Goal: Task Accomplishment & Management: Manage account settings

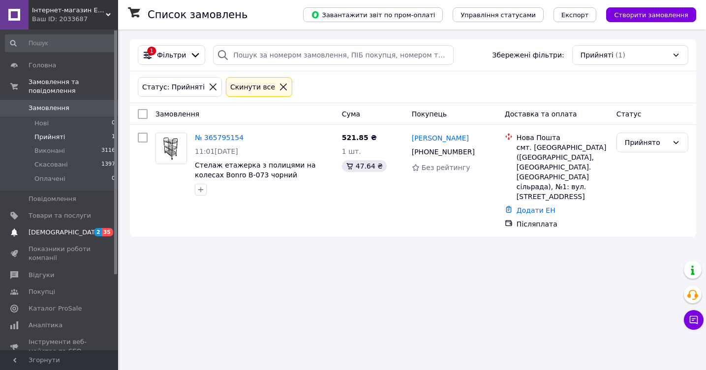
click at [53, 235] on span "[DEMOGRAPHIC_DATA]" at bounding box center [65, 232] width 73 height 9
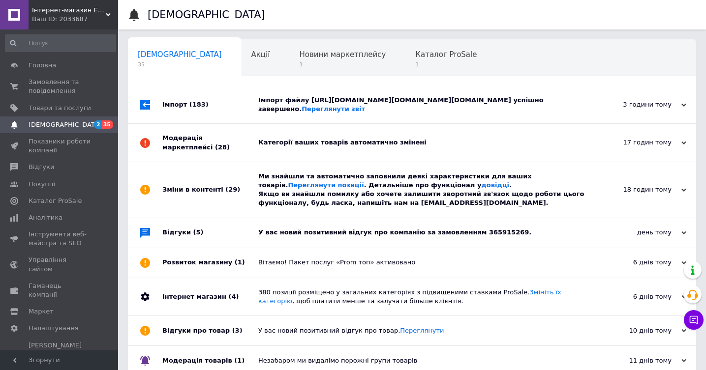
click at [316, 235] on div "У вас новий позитивний відгук про компанію за замовленням 365915269." at bounding box center [423, 232] width 330 height 9
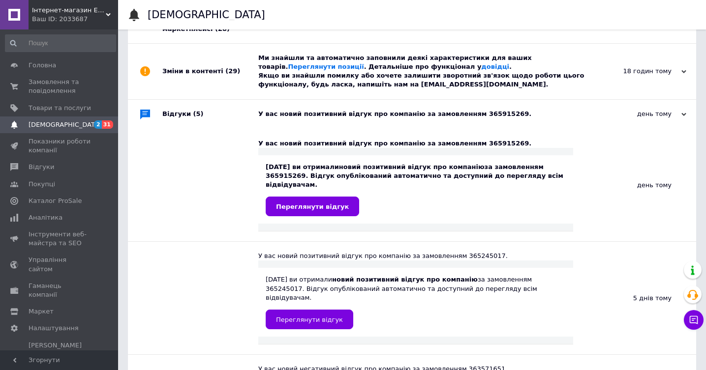
scroll to position [122, 0]
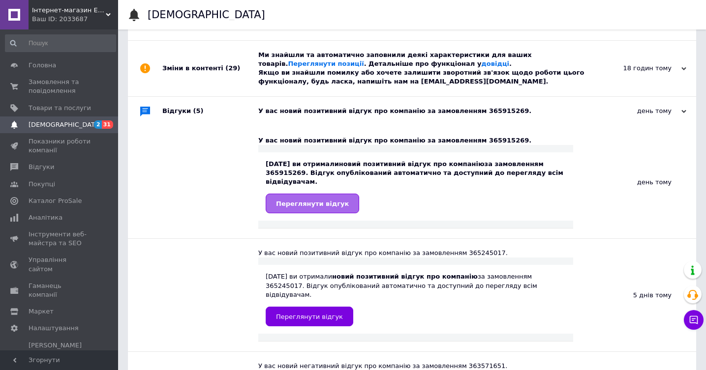
click at [332, 206] on span "Переглянути відгук" at bounding box center [312, 203] width 73 height 7
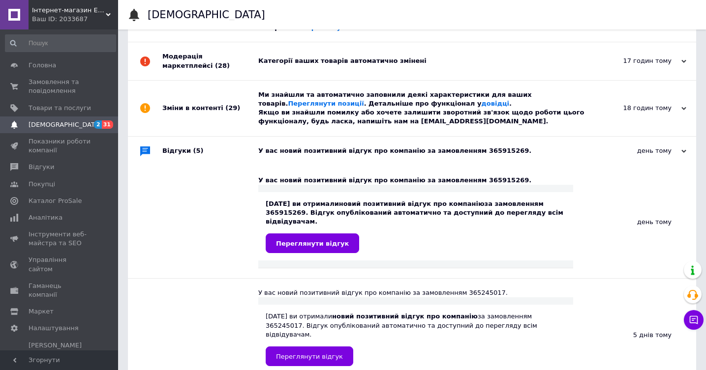
scroll to position [81, 0]
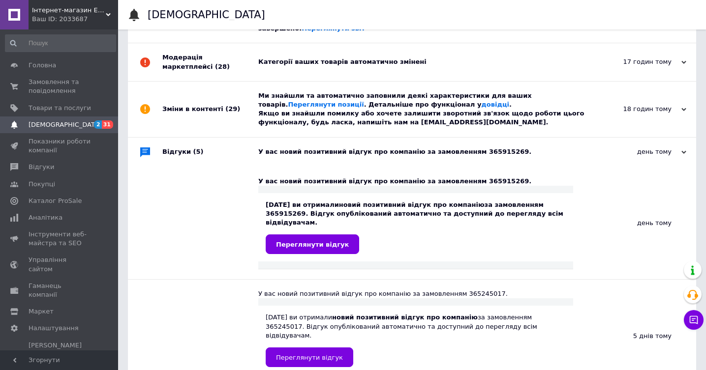
click at [311, 100] on div "Ми знайшли та автоматично заповнили деякі характеристики для ваших товарів. Пер…" at bounding box center [423, 110] width 330 height 36
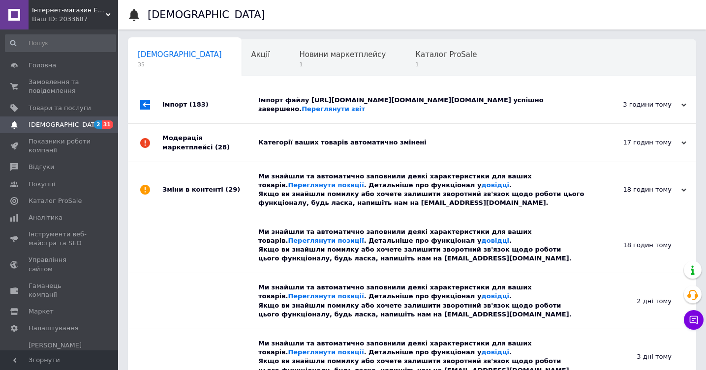
scroll to position [0, 0]
click at [298, 139] on div "Категорії ваших товарів автоматично змінені" at bounding box center [423, 142] width 330 height 9
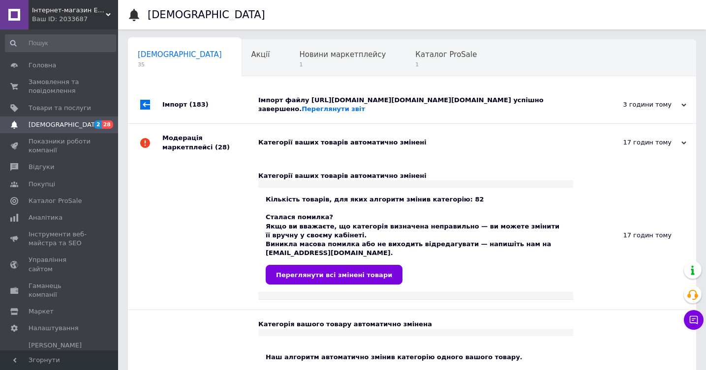
click at [331, 98] on div "Імпорт файлу https://exp.t-p4m.com/file/batutprom.com.ua/all/all.yml успішно за…" at bounding box center [423, 105] width 330 height 18
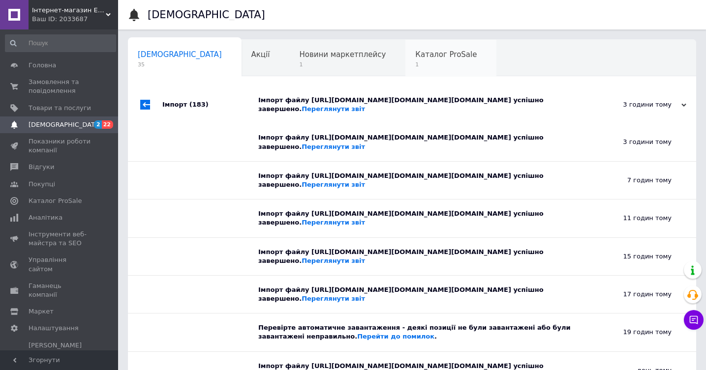
click at [415, 58] on span "Каталог ProSale" at bounding box center [445, 54] width 61 height 9
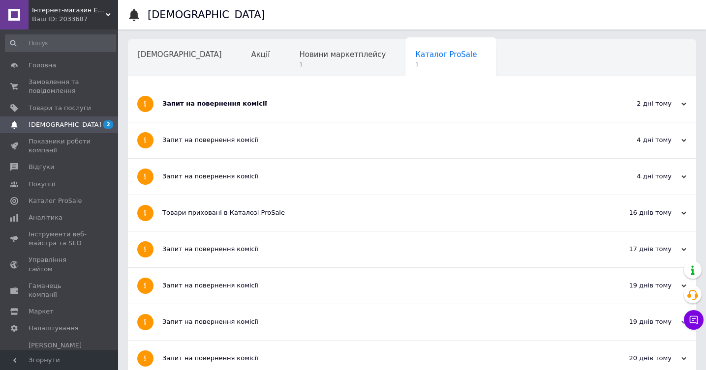
click at [263, 108] on div "Запит на повернення комісії" at bounding box center [375, 103] width 426 height 9
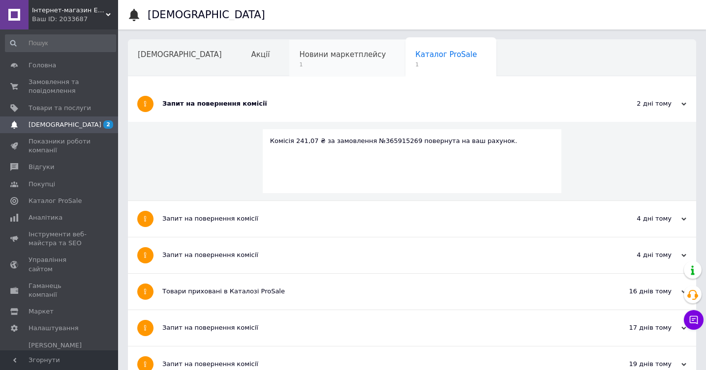
click at [299, 63] on span "1" at bounding box center [342, 64] width 87 height 7
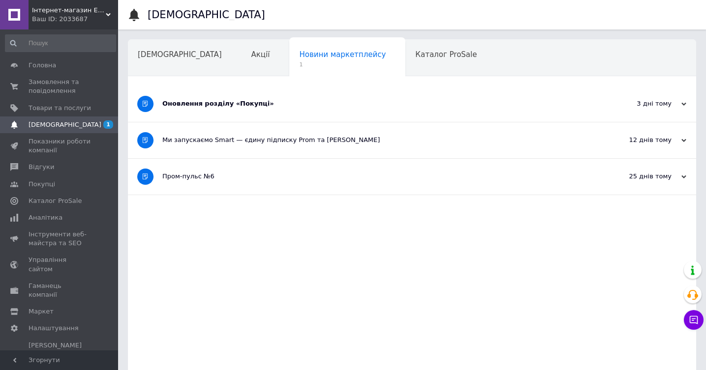
click at [246, 109] on div "Оновлення розділу «Покупці»" at bounding box center [375, 104] width 426 height 36
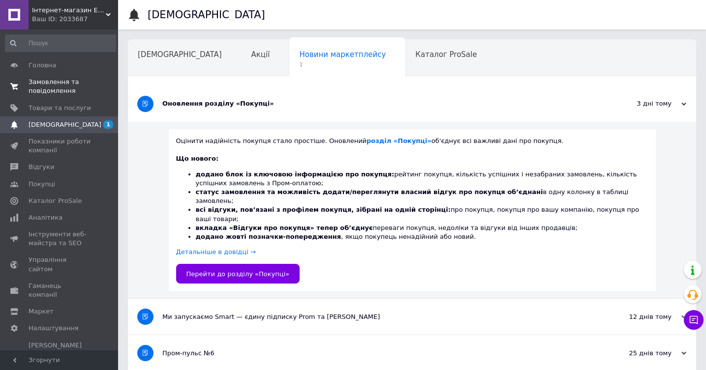
click at [42, 79] on span "Замовлення та повідомлення" at bounding box center [60, 87] width 62 height 18
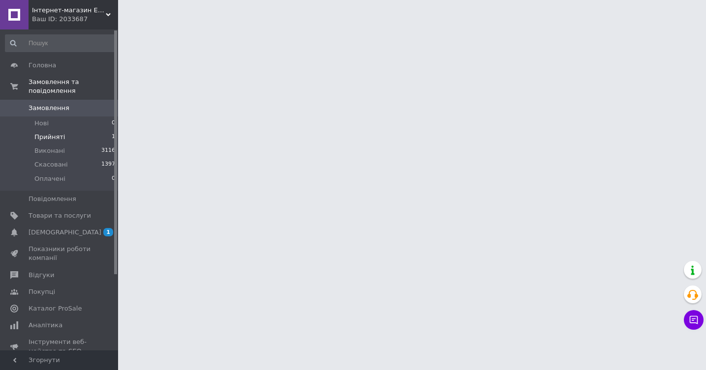
click at [59, 136] on span "Прийняті" at bounding box center [49, 137] width 31 height 9
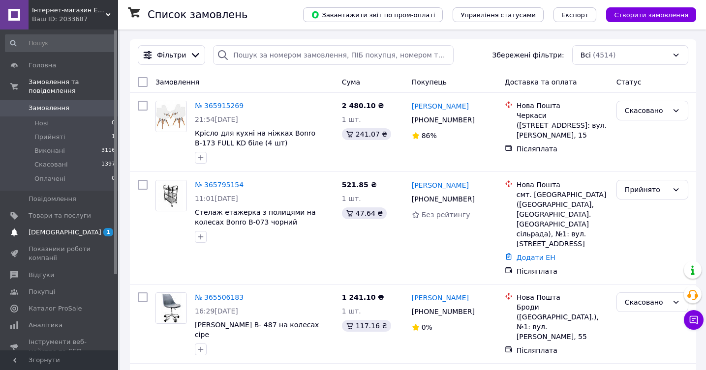
click at [86, 236] on span "[DEMOGRAPHIC_DATA]" at bounding box center [60, 232] width 62 height 9
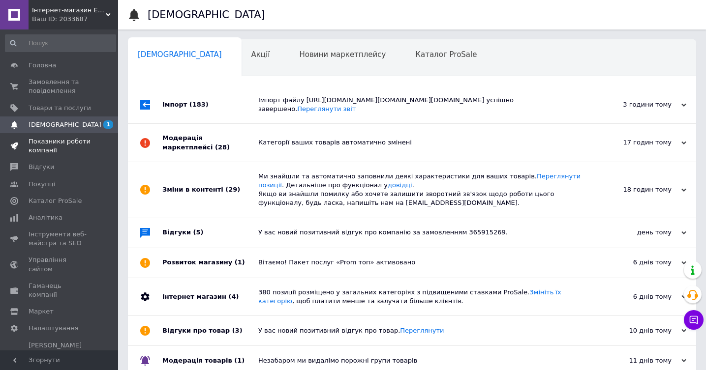
click at [74, 142] on span "Показники роботи компанії" at bounding box center [60, 146] width 62 height 18
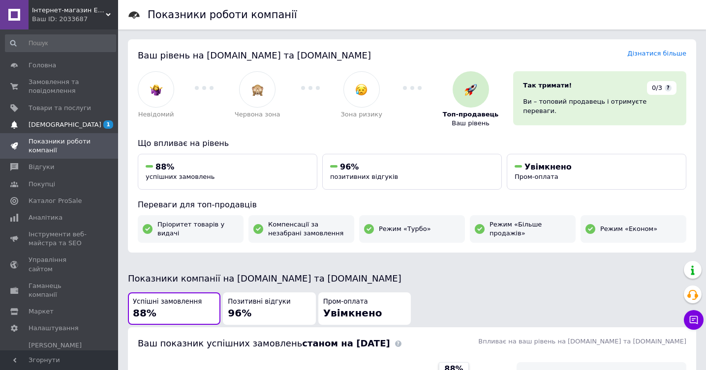
click at [48, 124] on span "[DEMOGRAPHIC_DATA]" at bounding box center [65, 125] width 73 height 9
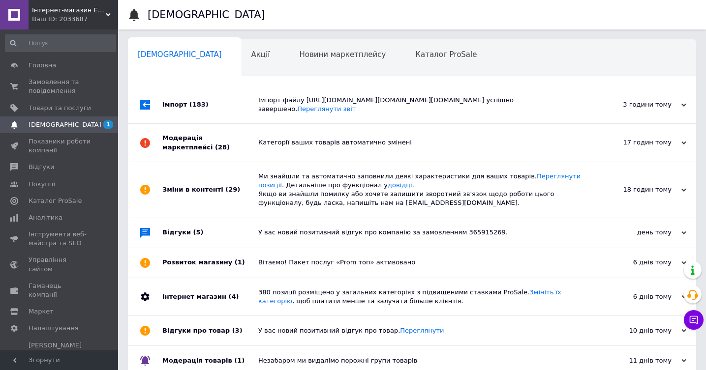
click at [295, 94] on div "Імпорт файлу https://exp.t-p4m.com/file/batutprom.com.ua/all/all.yml успішно за…" at bounding box center [423, 104] width 330 height 37
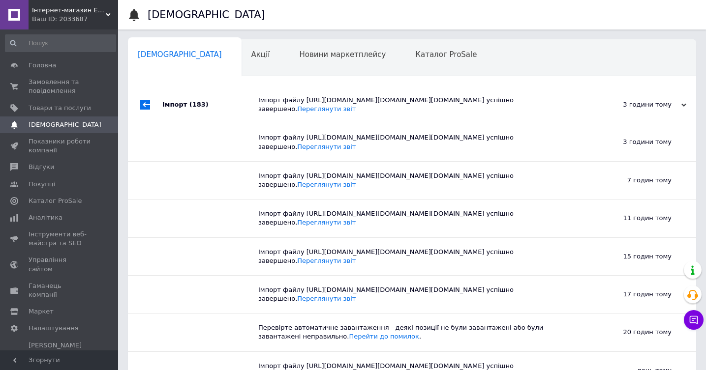
click at [295, 94] on div "Імпорт файлу https://exp.t-p4m.com/file/batutprom.com.ua/all/all.yml успішно за…" at bounding box center [423, 104] width 330 height 37
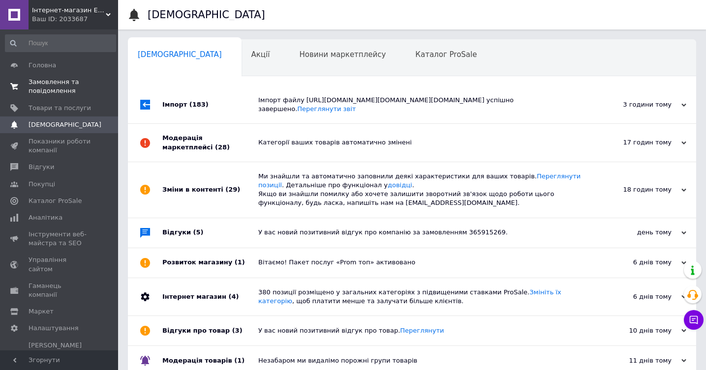
click at [57, 81] on span "Замовлення та повідомлення" at bounding box center [60, 87] width 62 height 18
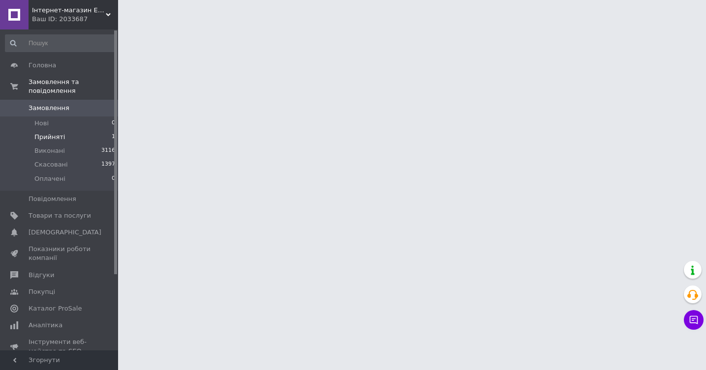
click at [67, 133] on li "Прийняті 1" at bounding box center [60, 137] width 121 height 14
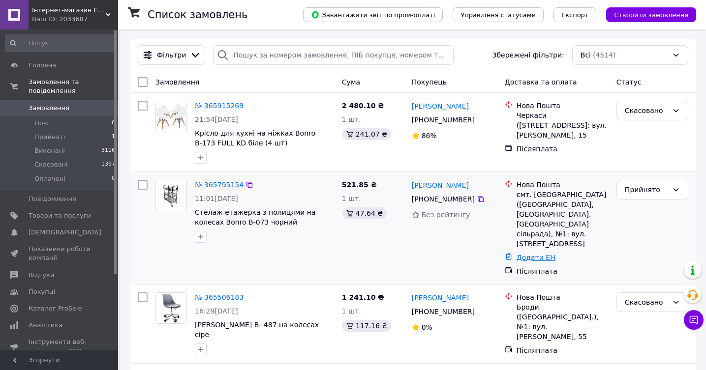
click at [533, 254] on link "Додати ЕН" at bounding box center [536, 258] width 39 height 8
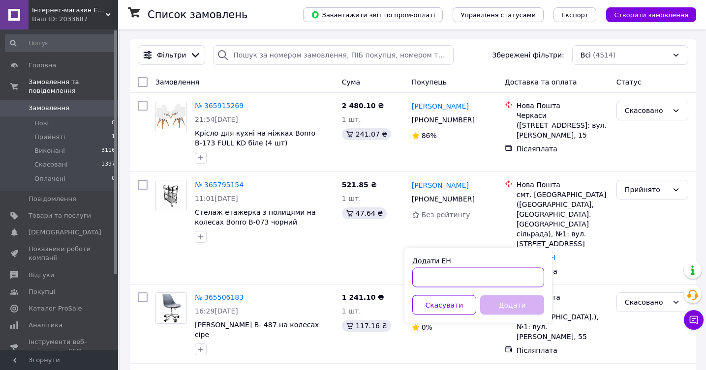
click at [427, 270] on input "Додати ЕН" at bounding box center [478, 278] width 132 height 20
paste input "20451267548566"
type input "20451267548566"
click at [508, 307] on button "Додати" at bounding box center [512, 306] width 64 height 20
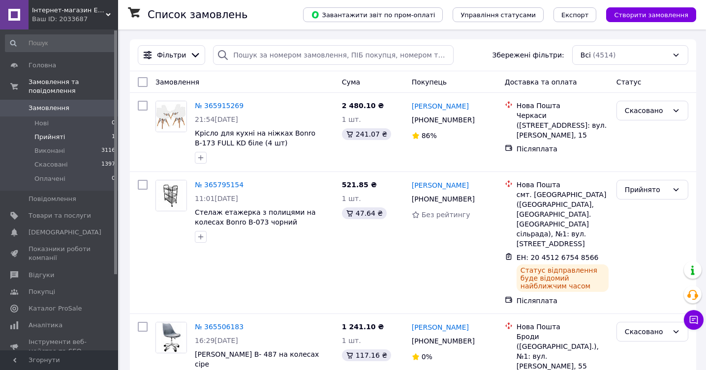
click at [60, 138] on span "Прийняті" at bounding box center [49, 137] width 31 height 9
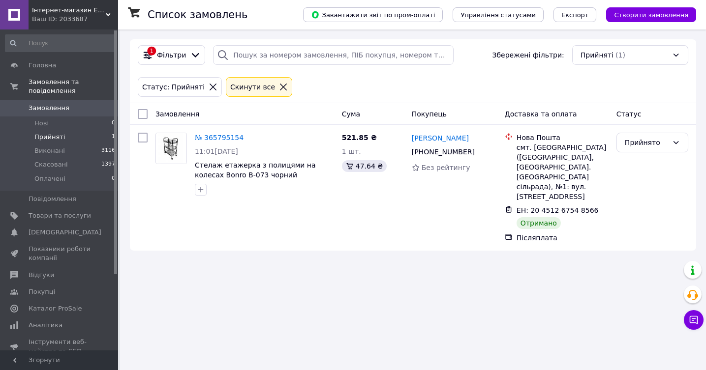
click at [351, 4] on div "Завантажити звіт по пром-оплаті Управління статусами Експорт Створити замовлення" at bounding box center [489, 15] width 413 height 30
click at [64, 141] on li "Прийняті 1" at bounding box center [60, 137] width 121 height 14
click at [669, 143] on div "Прийнято" at bounding box center [652, 143] width 72 height 20
click at [652, 160] on li "Виконано" at bounding box center [652, 164] width 71 height 18
